Goal: Task Accomplishment & Management: Complete application form

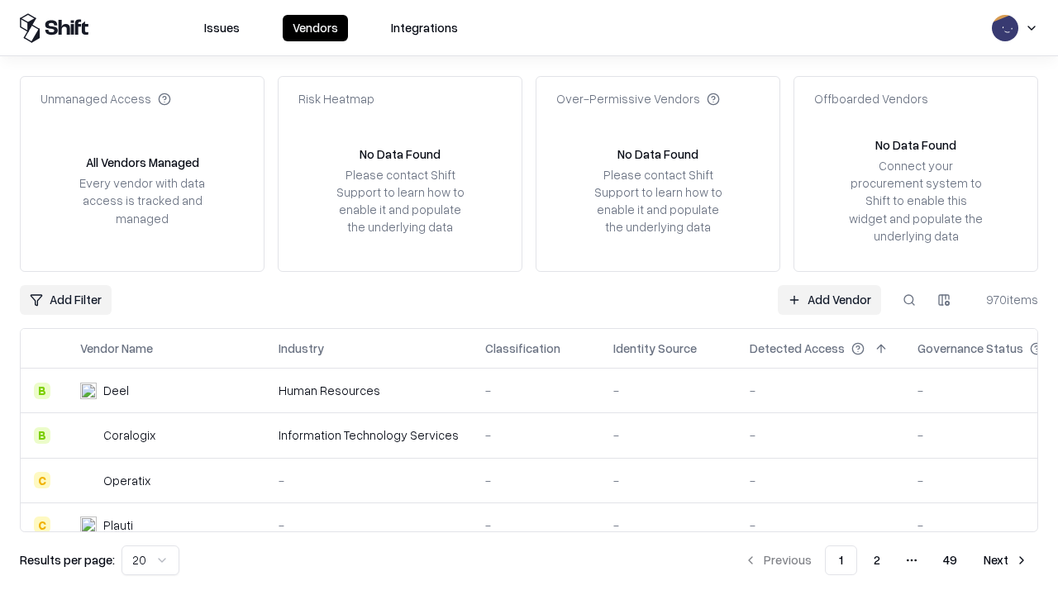
click at [829, 299] on link "Add Vendor" at bounding box center [829, 300] width 103 height 30
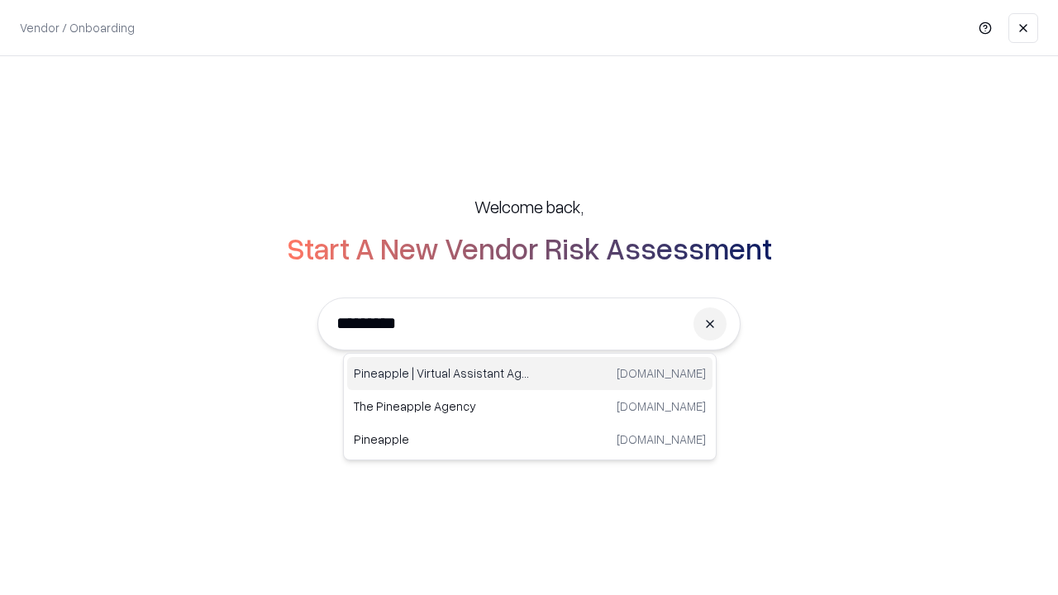
click at [530, 374] on div "Pineapple | Virtual Assistant Agency [DOMAIN_NAME]" at bounding box center [529, 373] width 365 height 33
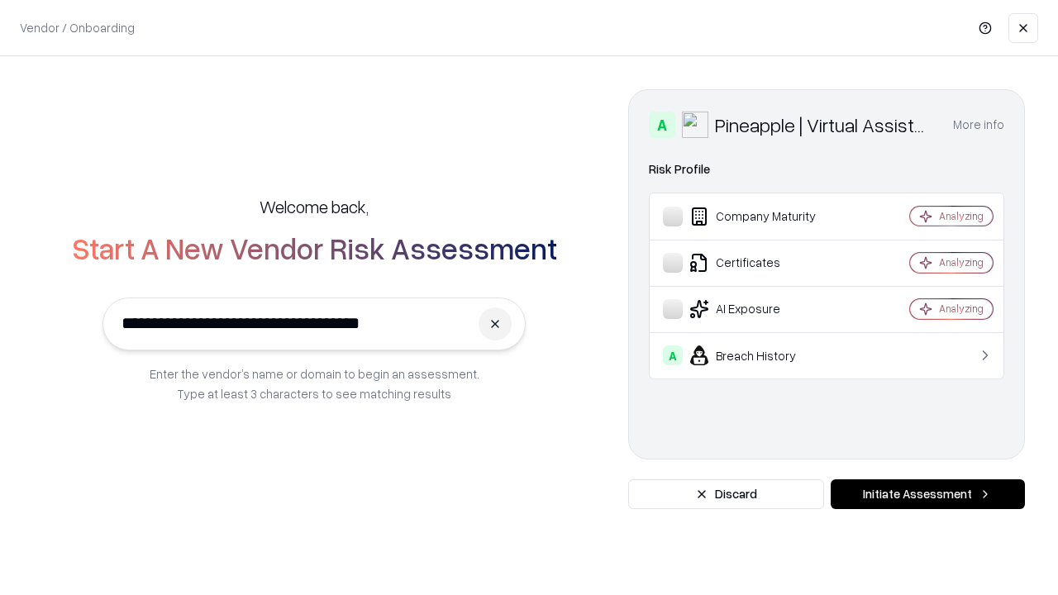
type input "**********"
click at [928, 494] on button "Initiate Assessment" at bounding box center [928, 494] width 194 height 30
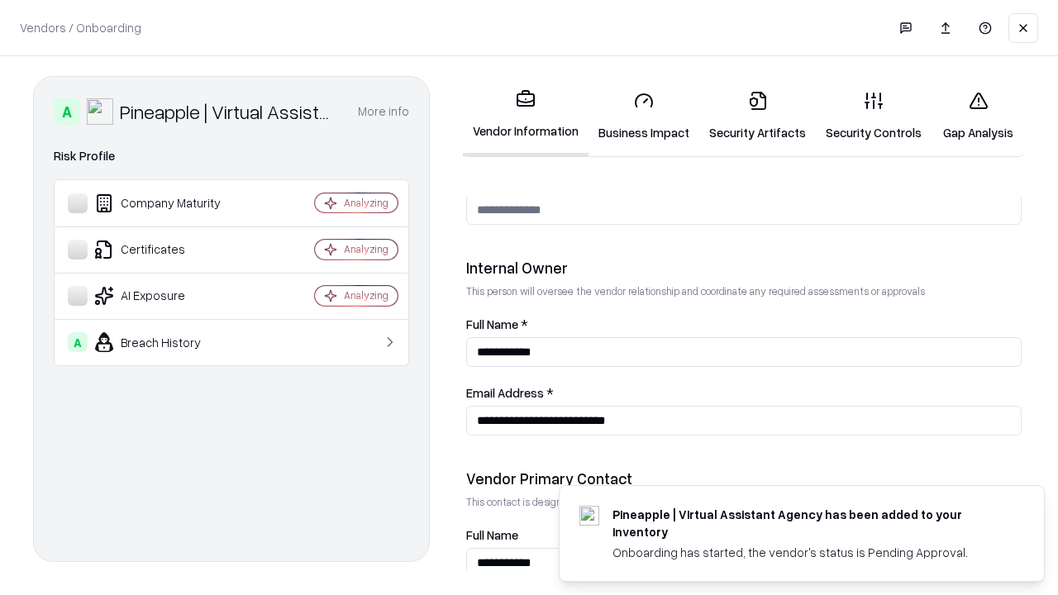
scroll to position [856, 0]
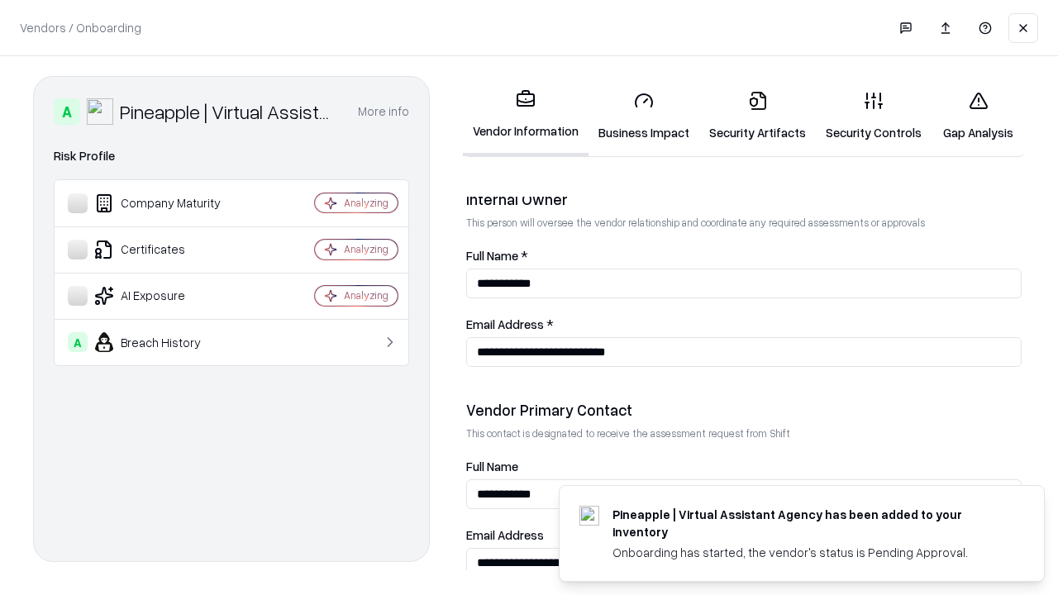
click at [644, 116] on link "Business Impact" at bounding box center [644, 116] width 111 height 77
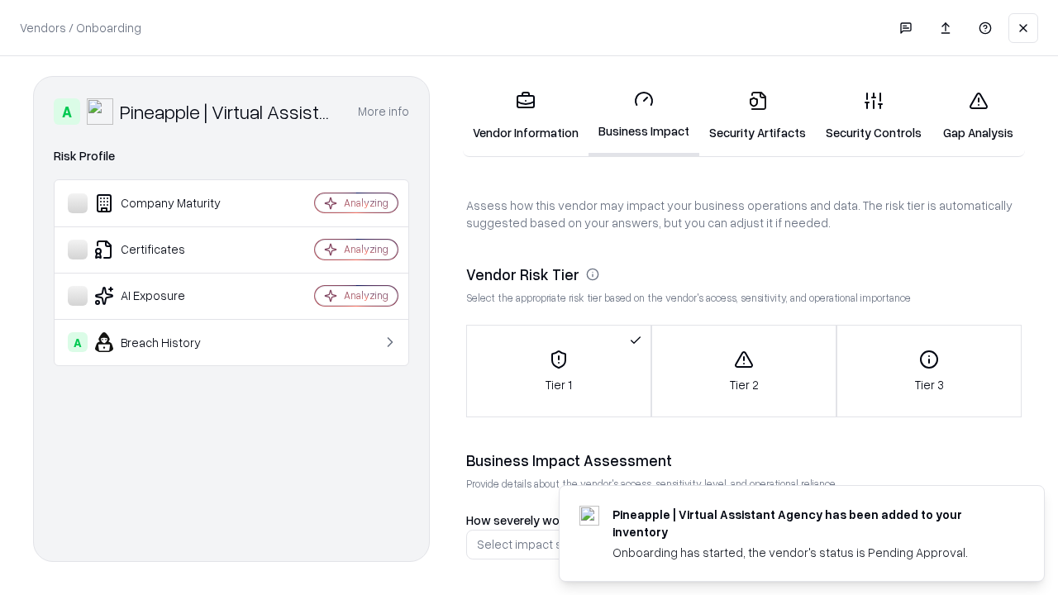
click at [757, 116] on link "Security Artifacts" at bounding box center [757, 116] width 117 height 77
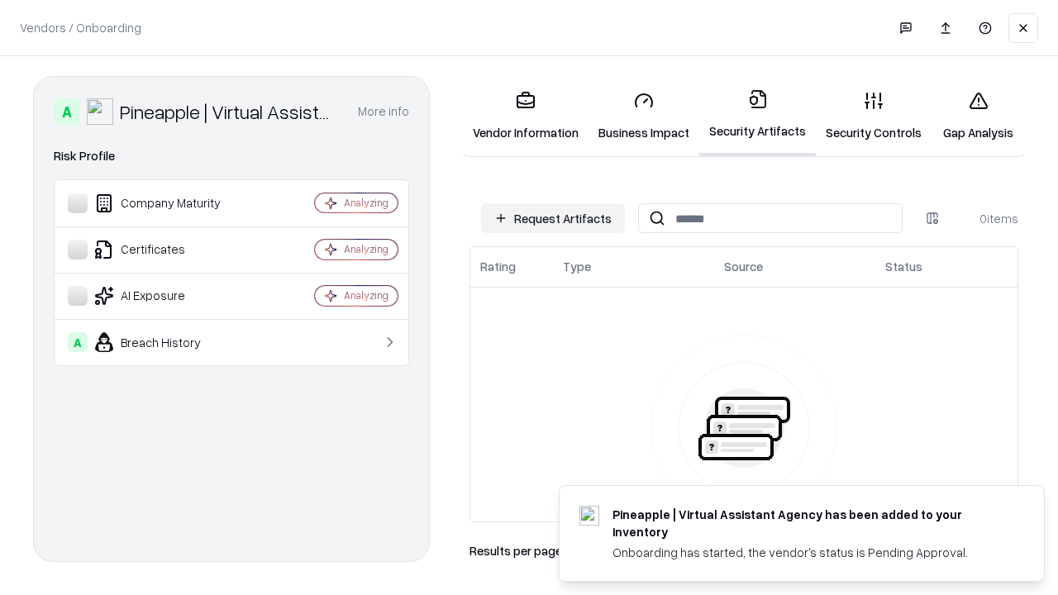
click at [553, 218] on button "Request Artifacts" at bounding box center [553, 218] width 144 height 30
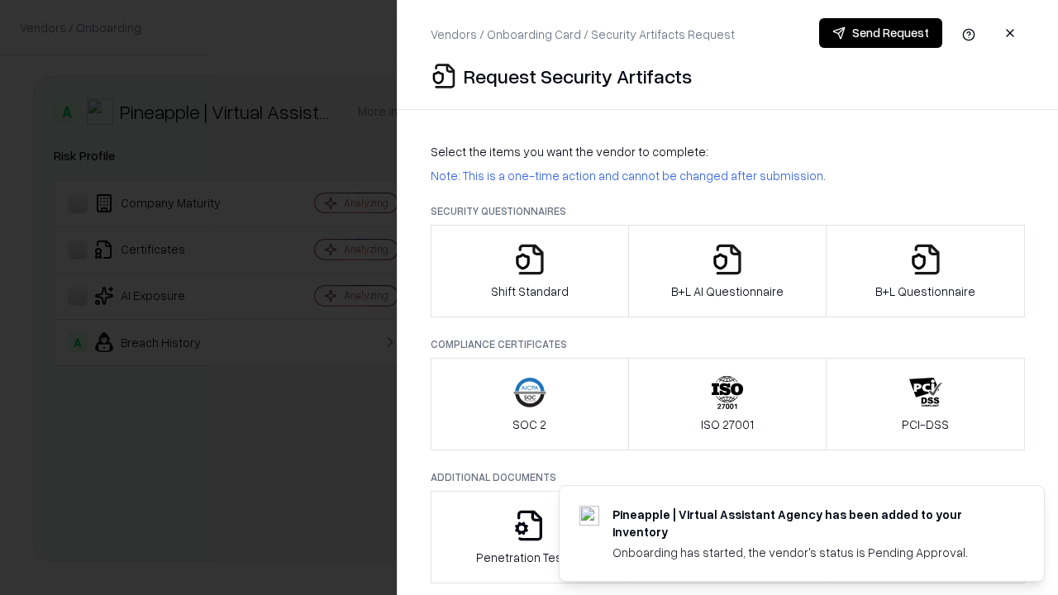
click at [529, 271] on icon "button" at bounding box center [529, 259] width 33 height 33
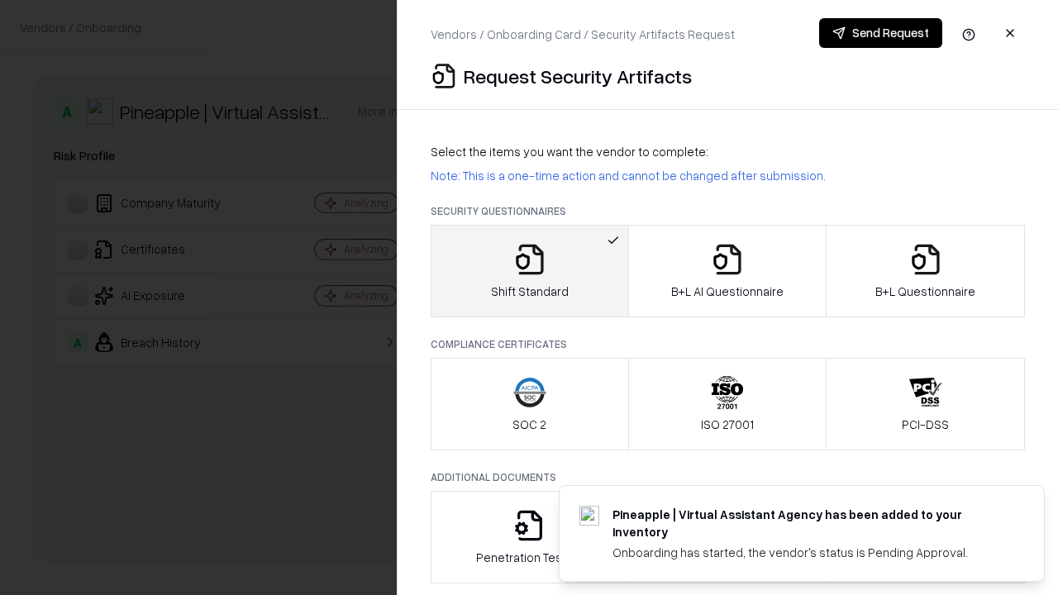
click at [880, 33] on button "Send Request" at bounding box center [880, 33] width 123 height 30
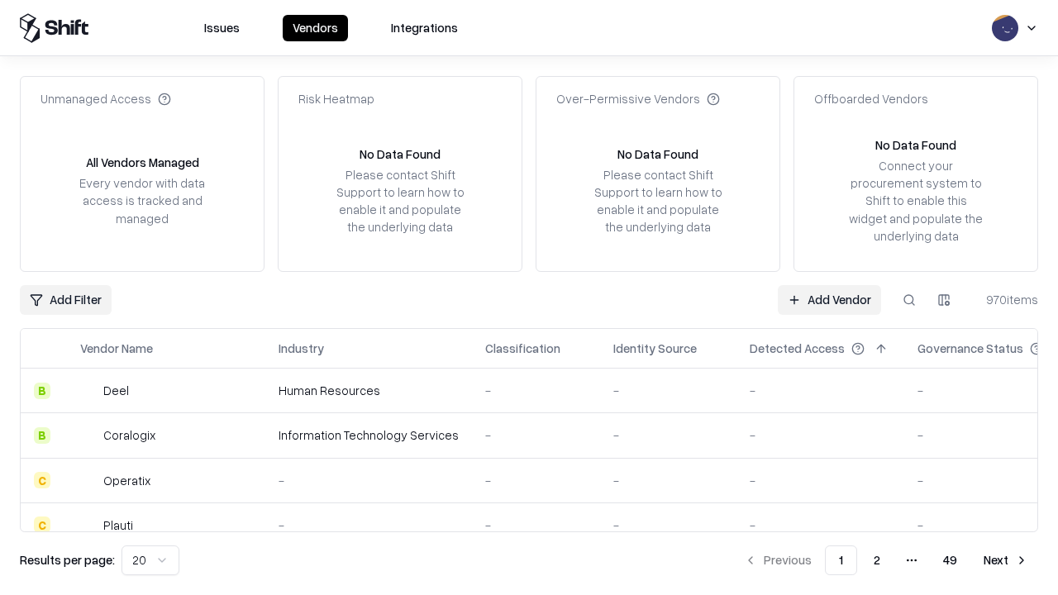
click at [909, 299] on button at bounding box center [909, 300] width 30 height 30
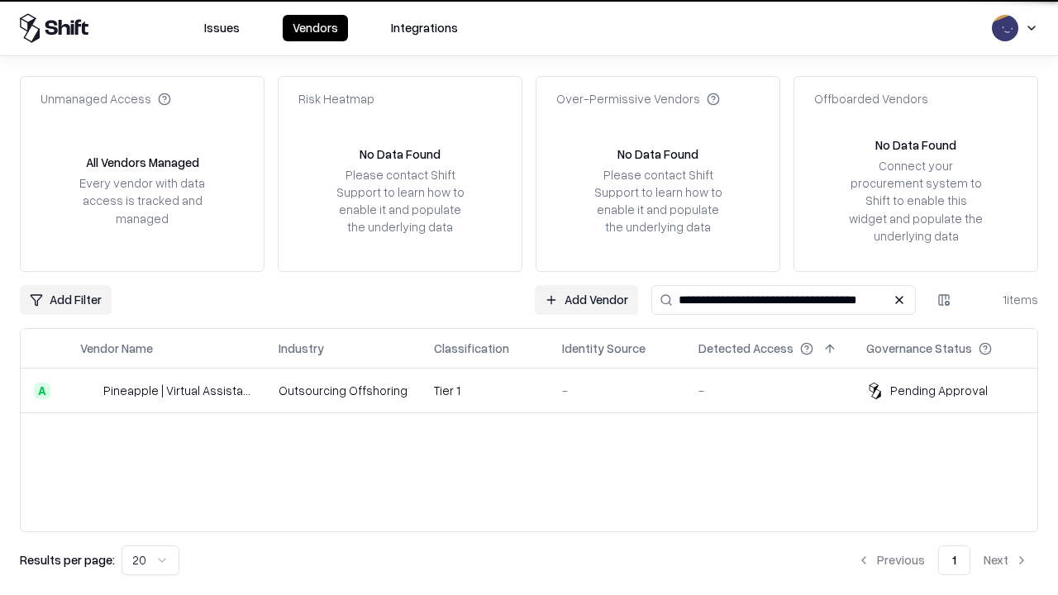
type input "**********"
click at [539, 390] on td "Tier 1" at bounding box center [485, 391] width 128 height 45
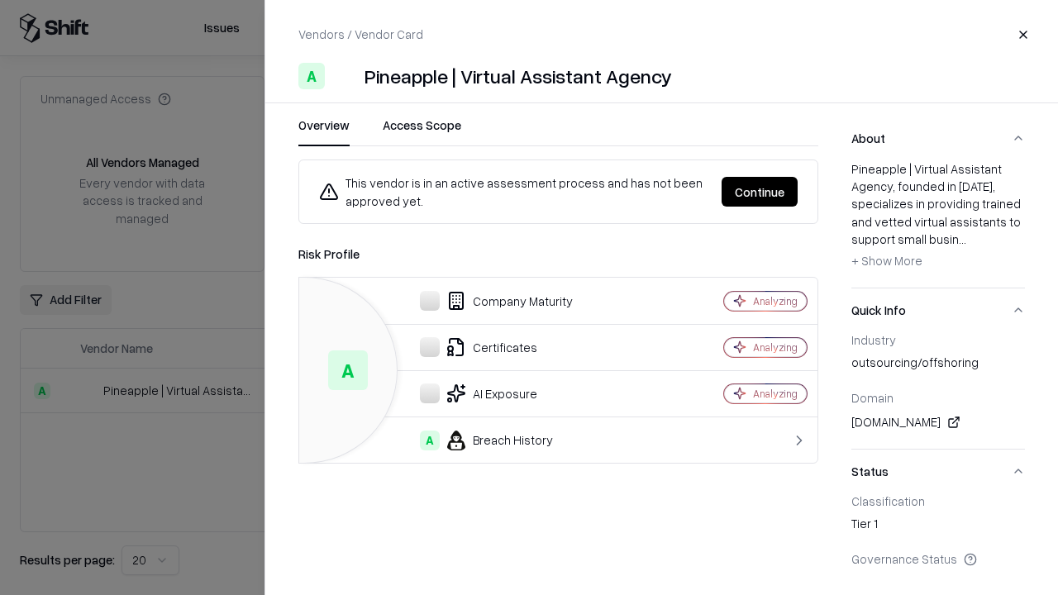
click at [760, 192] on button "Continue" at bounding box center [760, 192] width 76 height 30
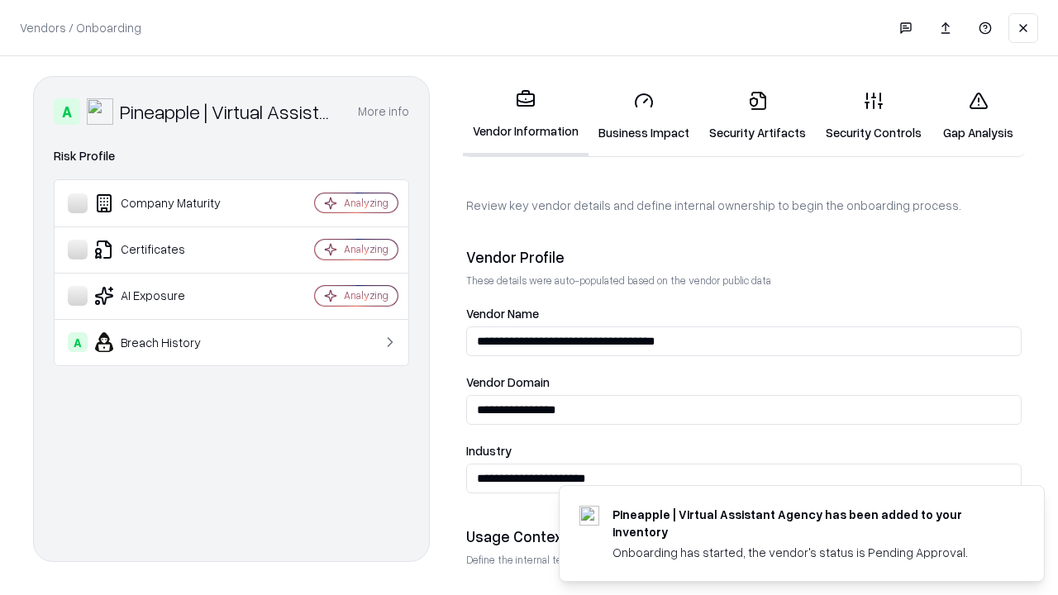
click at [757, 116] on link "Security Artifacts" at bounding box center [757, 116] width 117 height 77
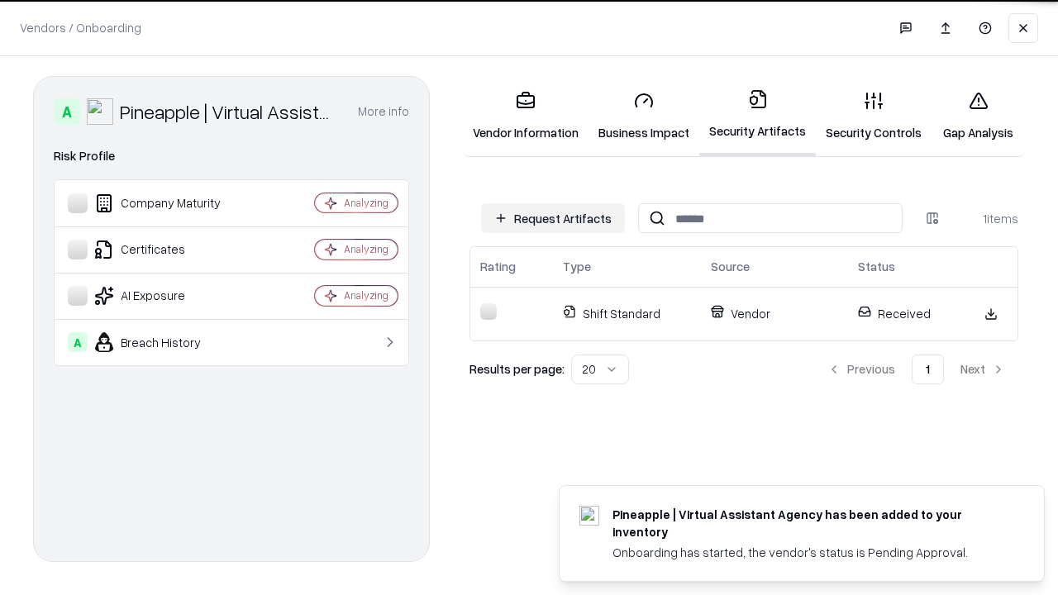
click at [978, 116] on link "Gap Analysis" at bounding box center [978, 116] width 93 height 77
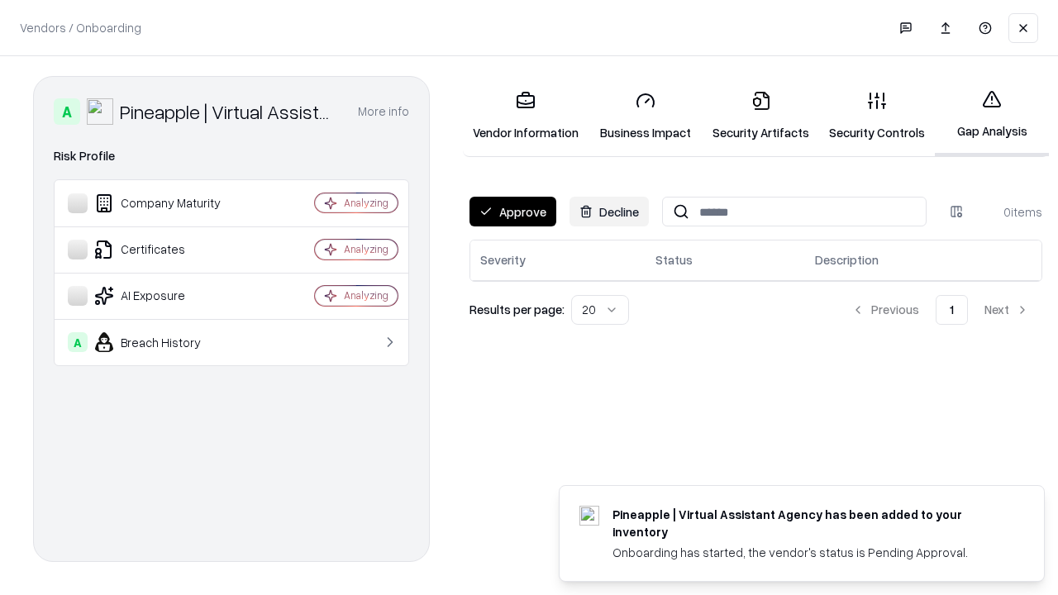
click at [513, 212] on button "Approve" at bounding box center [513, 212] width 87 height 30
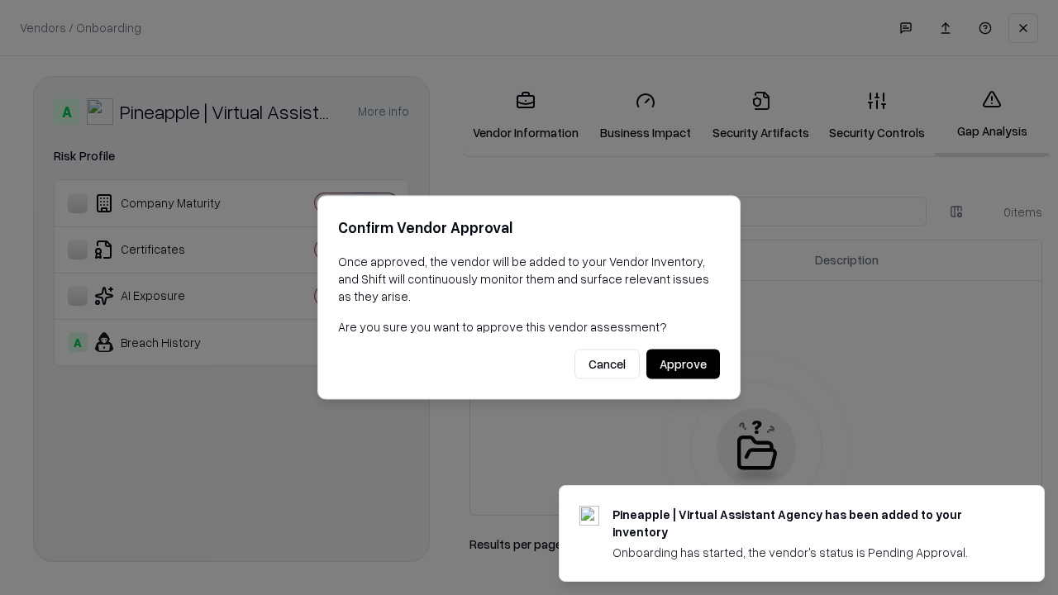
click at [683, 364] on button "Approve" at bounding box center [683, 365] width 74 height 30
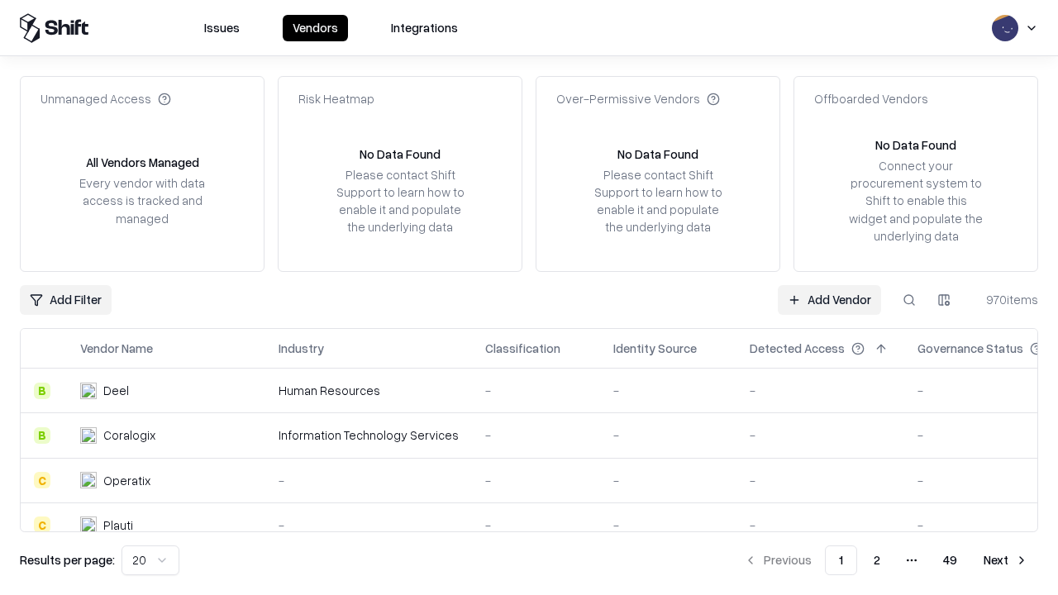
type input "**********"
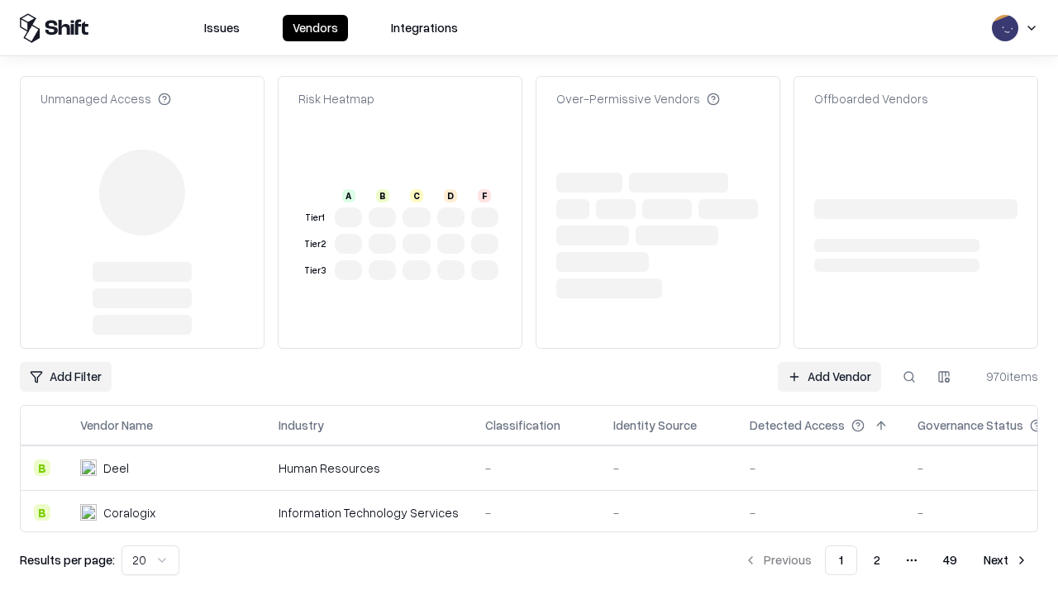
click at [829, 362] on link "Add Vendor" at bounding box center [829, 377] width 103 height 30
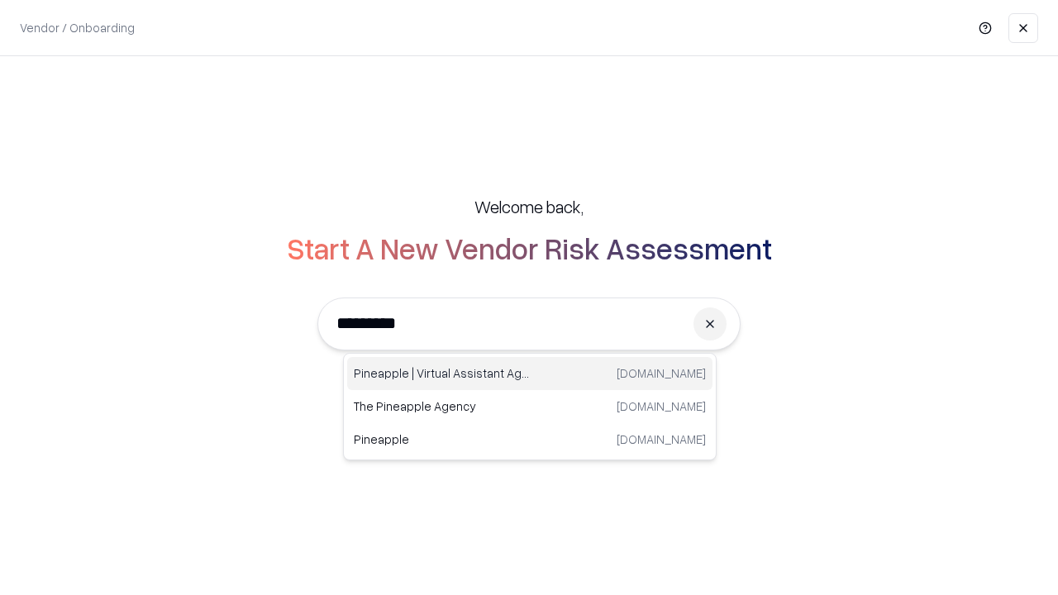
click at [530, 374] on div "Pineapple | Virtual Assistant Agency [DOMAIN_NAME]" at bounding box center [529, 373] width 365 height 33
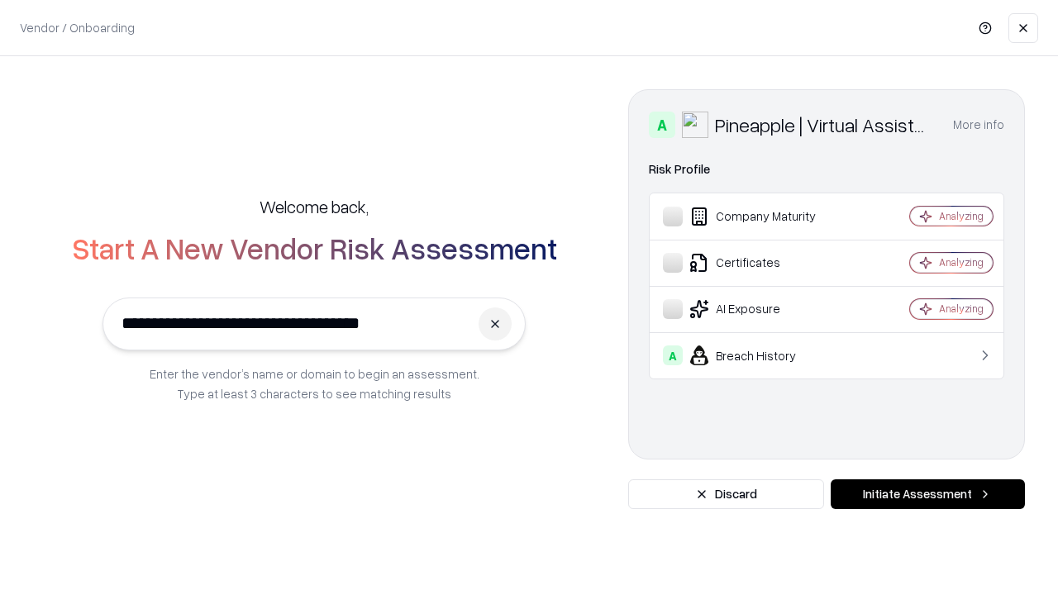
type input "**********"
click at [928, 494] on button "Initiate Assessment" at bounding box center [928, 494] width 194 height 30
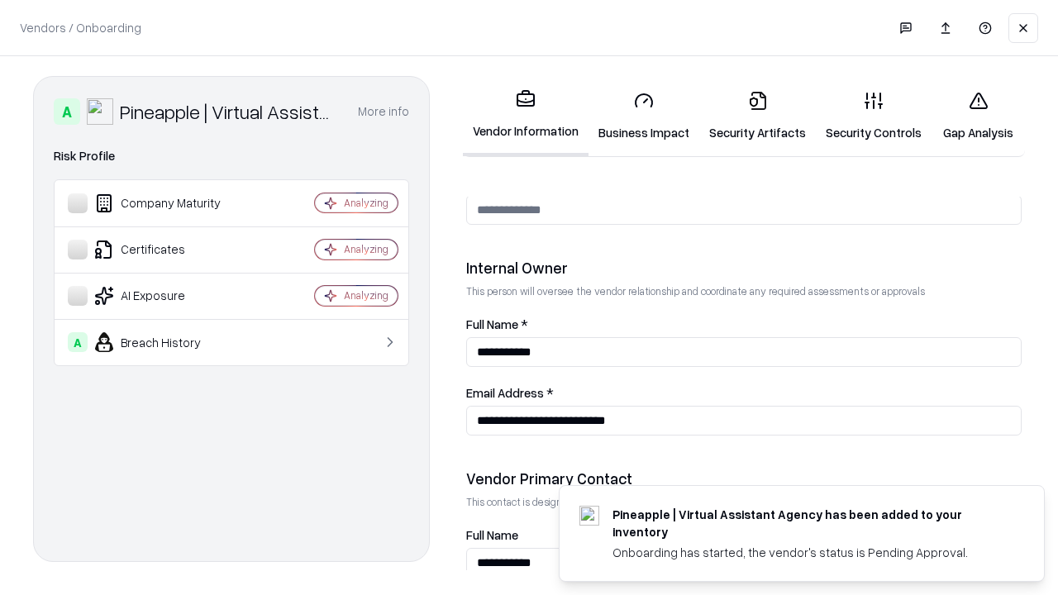
scroll to position [856, 0]
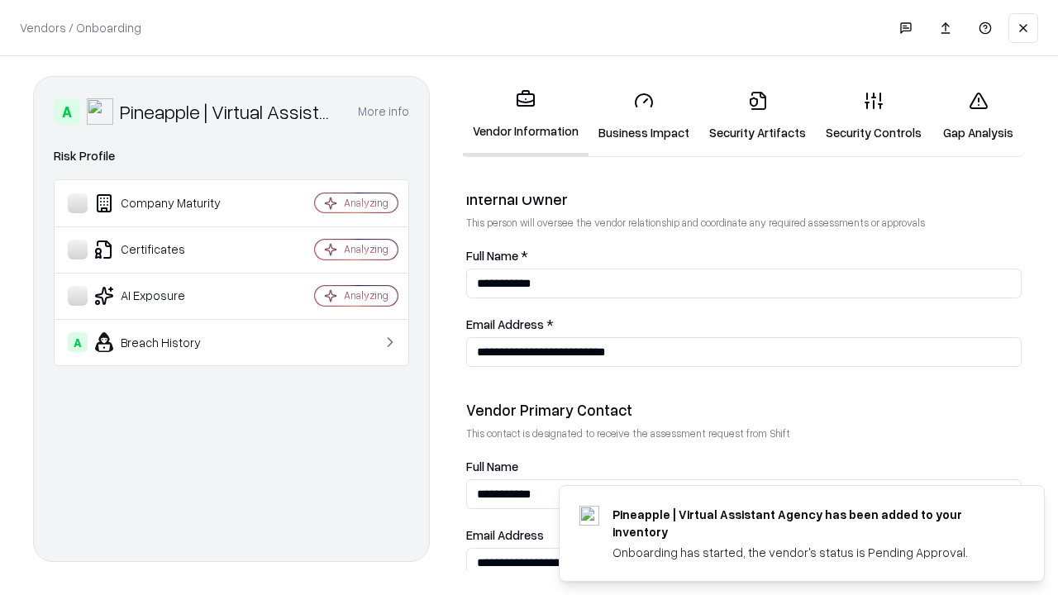
click at [978, 116] on link "Gap Analysis" at bounding box center [978, 116] width 93 height 77
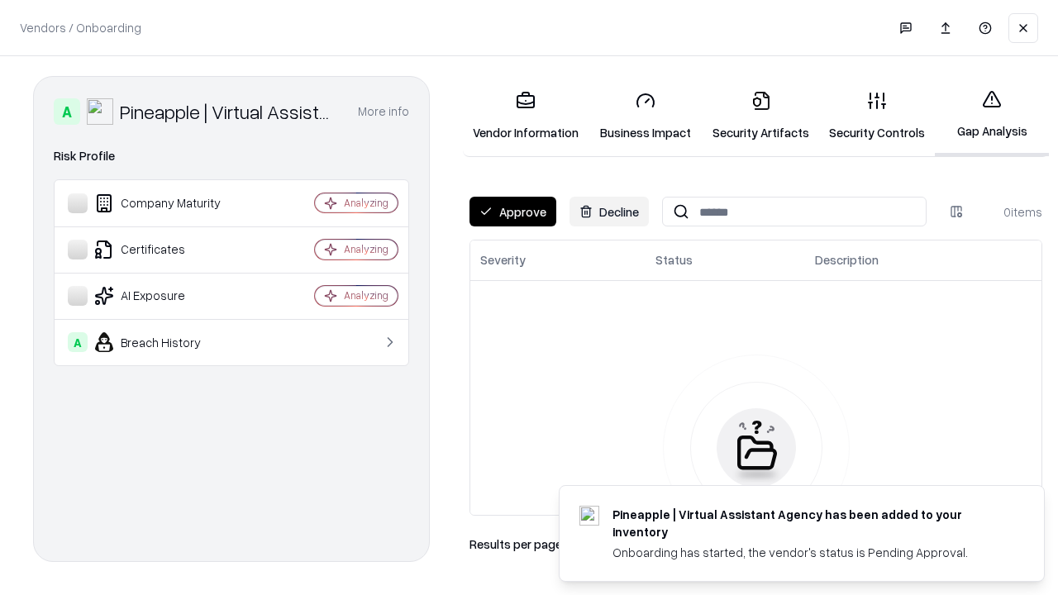
click at [513, 212] on button "Approve" at bounding box center [513, 212] width 87 height 30
